Goal: Information Seeking & Learning: Learn about a topic

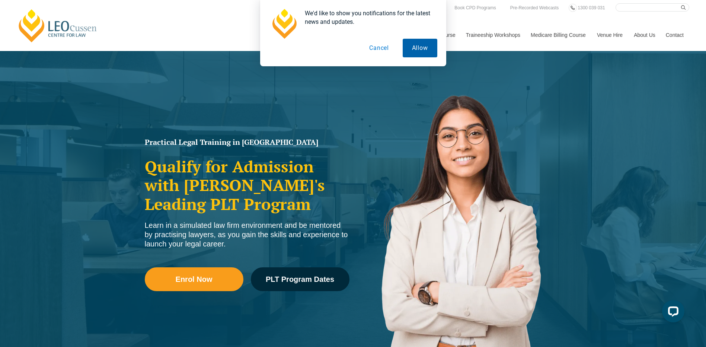
click at [421, 47] on button "Allow" at bounding box center [420, 48] width 35 height 19
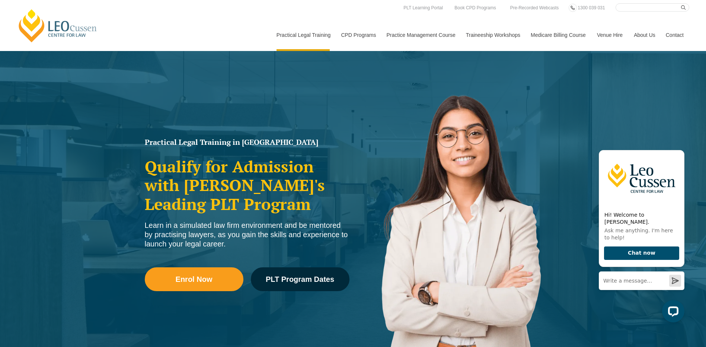
click at [678, 34] on link "Contact" at bounding box center [674, 35] width 29 height 32
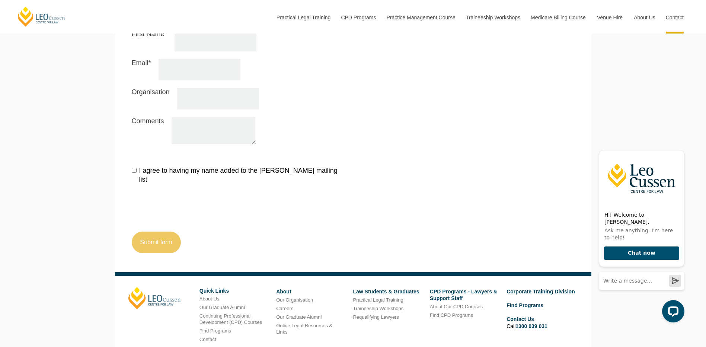
scroll to position [875, 0]
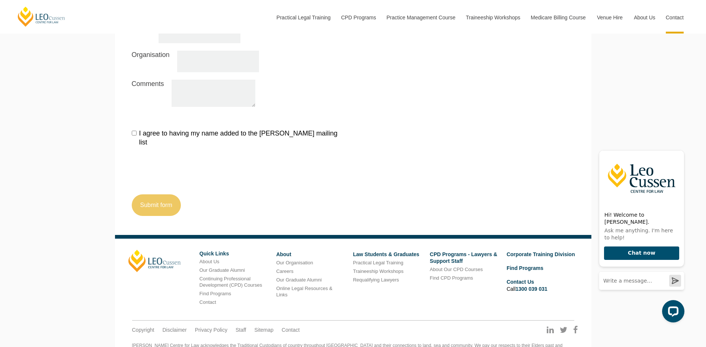
click at [399, 138] on div "I agree to having my name added to the Leo Cussen mailing list Submit form" at bounding box center [353, 170] width 454 height 90
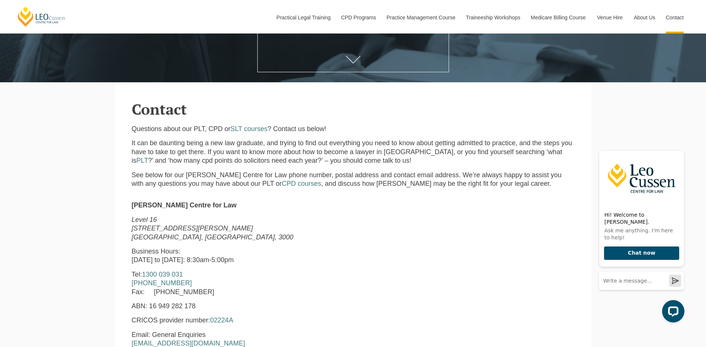
scroll to position [0, 0]
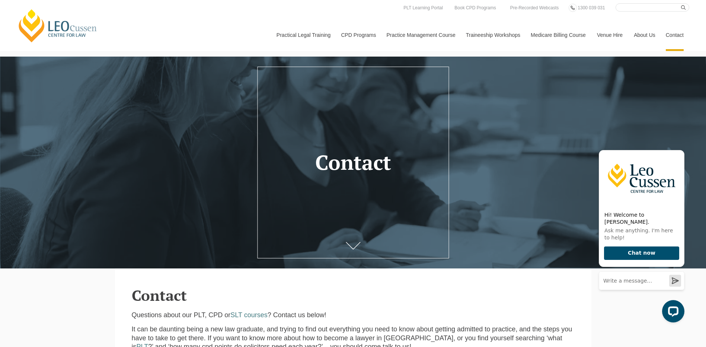
click at [633, 10] on input "Search here" at bounding box center [652, 7] width 74 height 8
type input "wills & estates"
click at [681, 3] on button "submit" at bounding box center [685, 7] width 8 height 8
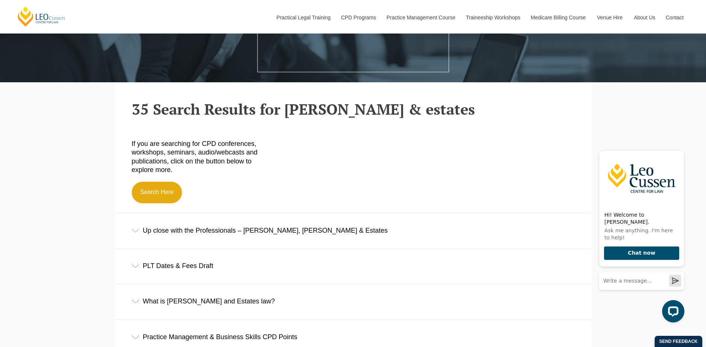
scroll to position [260, 0]
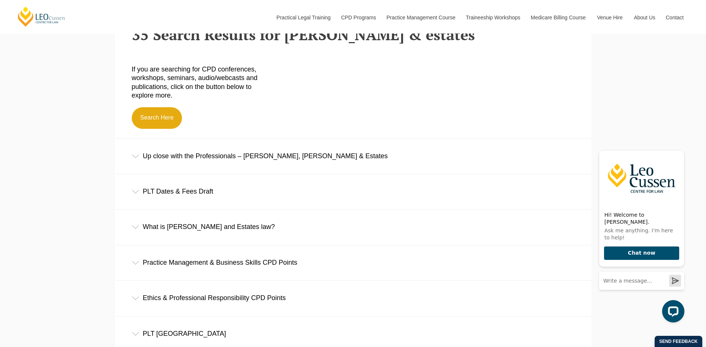
click at [133, 193] on icon at bounding box center [135, 192] width 7 height 4
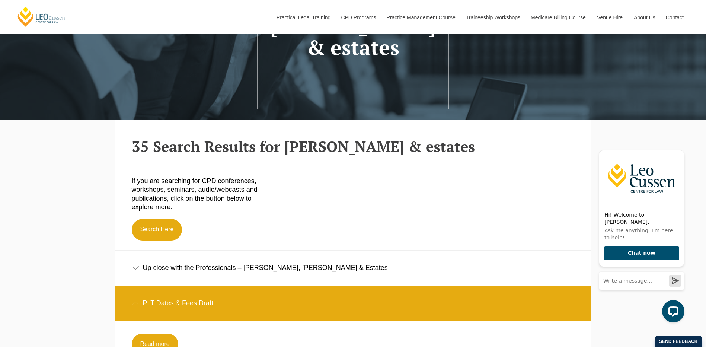
scroll to position [223, 0]
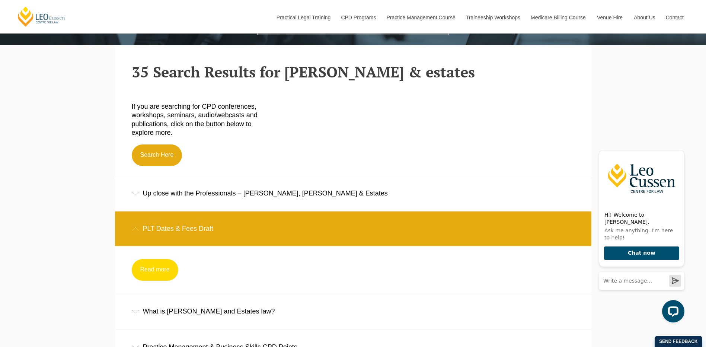
click at [150, 273] on link "Read more" at bounding box center [155, 270] width 47 height 22
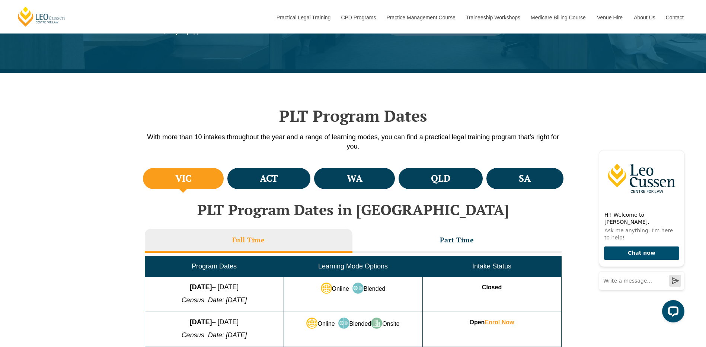
scroll to position [186, 0]
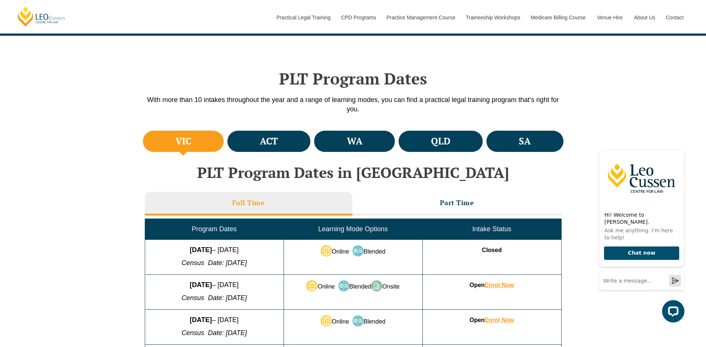
click at [184, 139] on h4 "VIC" at bounding box center [183, 141] width 16 height 12
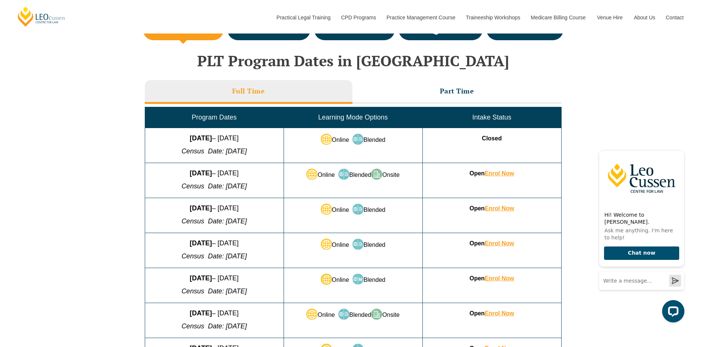
scroll to position [149, 0]
